Goal: Information Seeking & Learning: Find specific page/section

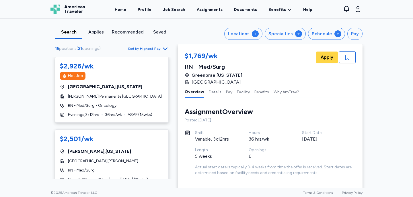
scroll to position [706, 0]
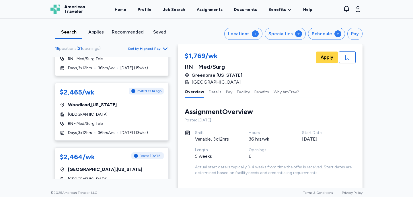
scroll to position [176, 0]
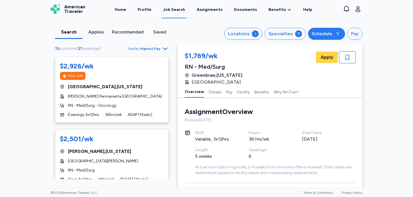
click at [337, 35] on icon at bounding box center [338, 34] width 5 height 5
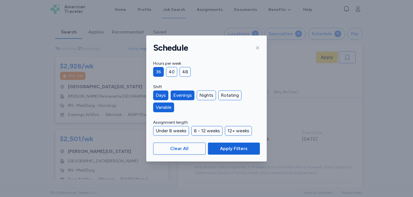
click at [287, 142] on div "Schedule Hours per week 36 40 48 Shift Days Evenings Nights Rotating Variable A…" at bounding box center [206, 98] width 413 height 197
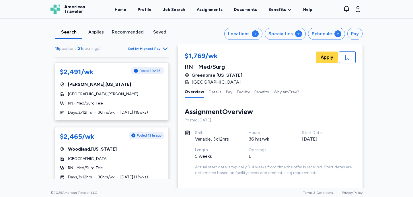
scroll to position [201, 0]
